Goal: Find specific page/section: Find specific page/section

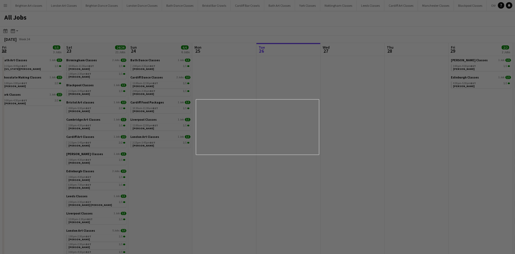
click at [67, 66] on div at bounding box center [260, 128] width 520 height 256
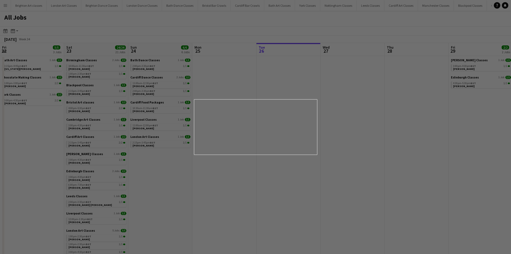
scroll to position [0, 128]
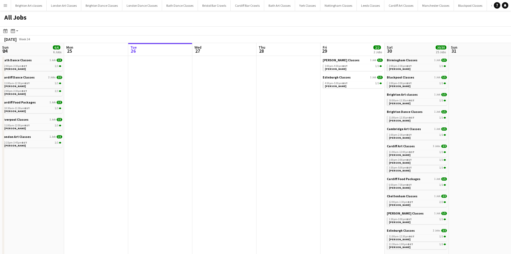
click at [7, 6] on app-icon "Menu" at bounding box center [5, 5] width 4 height 4
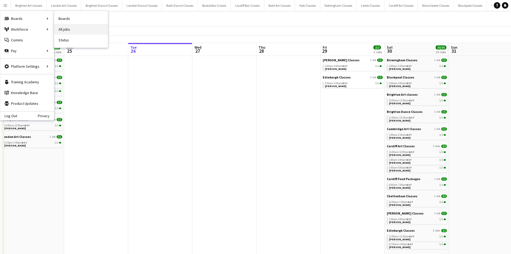
drag, startPoint x: 62, startPoint y: 28, endPoint x: 59, endPoint y: 61, distance: 33.1
click at [62, 28] on link "All jobs" at bounding box center [81, 29] width 54 height 11
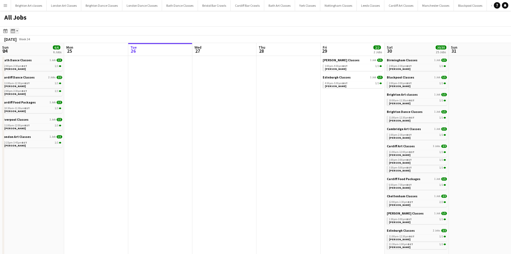
drag, startPoint x: 6, startPoint y: 29, endPoint x: 14, endPoint y: 31, distance: 7.4
click at [6, 29] on icon at bounding box center [5, 31] width 4 height 4
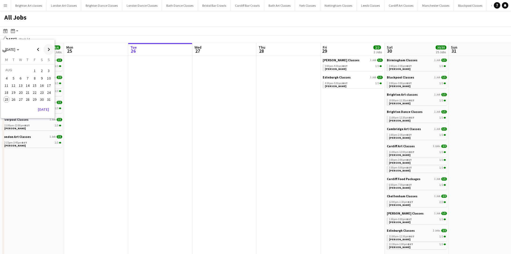
click at [47, 48] on span "Next month" at bounding box center [48, 49] width 11 height 11
click at [40, 79] on span "6" at bounding box center [42, 77] width 6 height 6
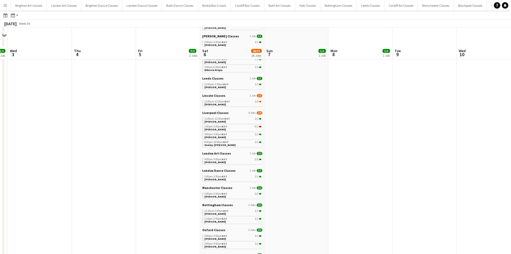
scroll to position [161, 0]
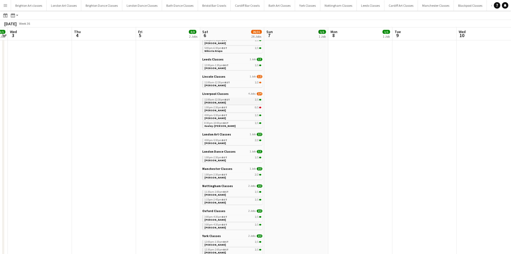
click at [221, 100] on span "11:00am-12:30pm BST" at bounding box center [217, 99] width 25 height 3
